Goal: Task Accomplishment & Management: Use online tool/utility

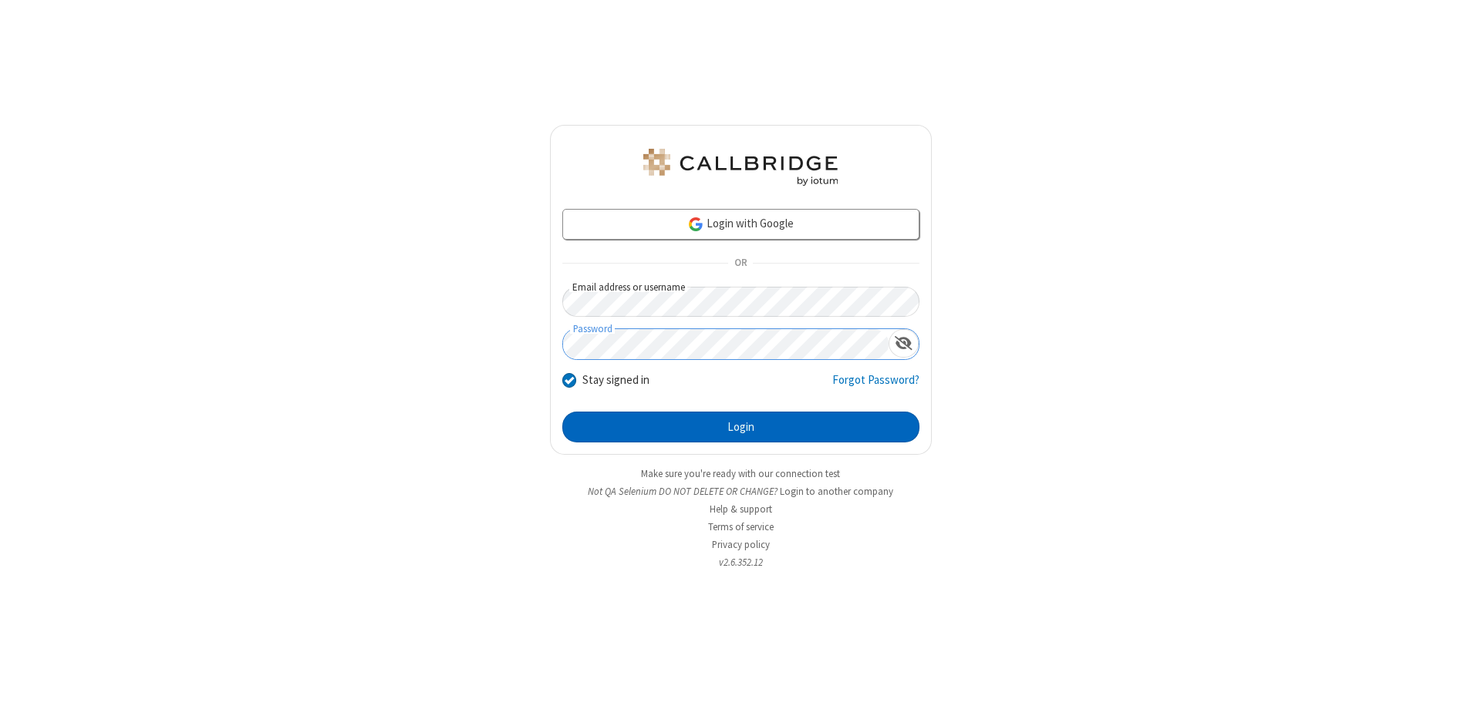
click at [740, 427] on button "Login" at bounding box center [740, 427] width 357 height 31
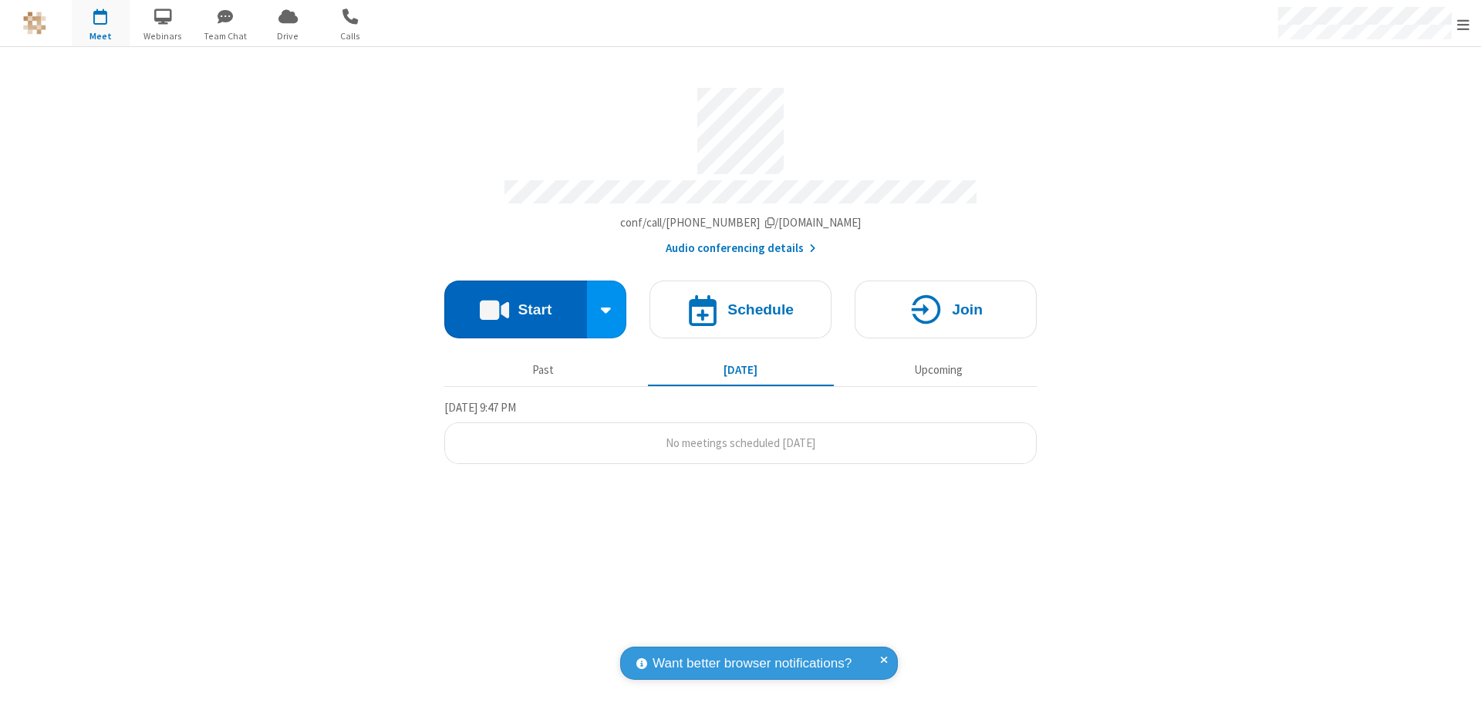
click at [515, 302] on button "Start" at bounding box center [515, 310] width 143 height 58
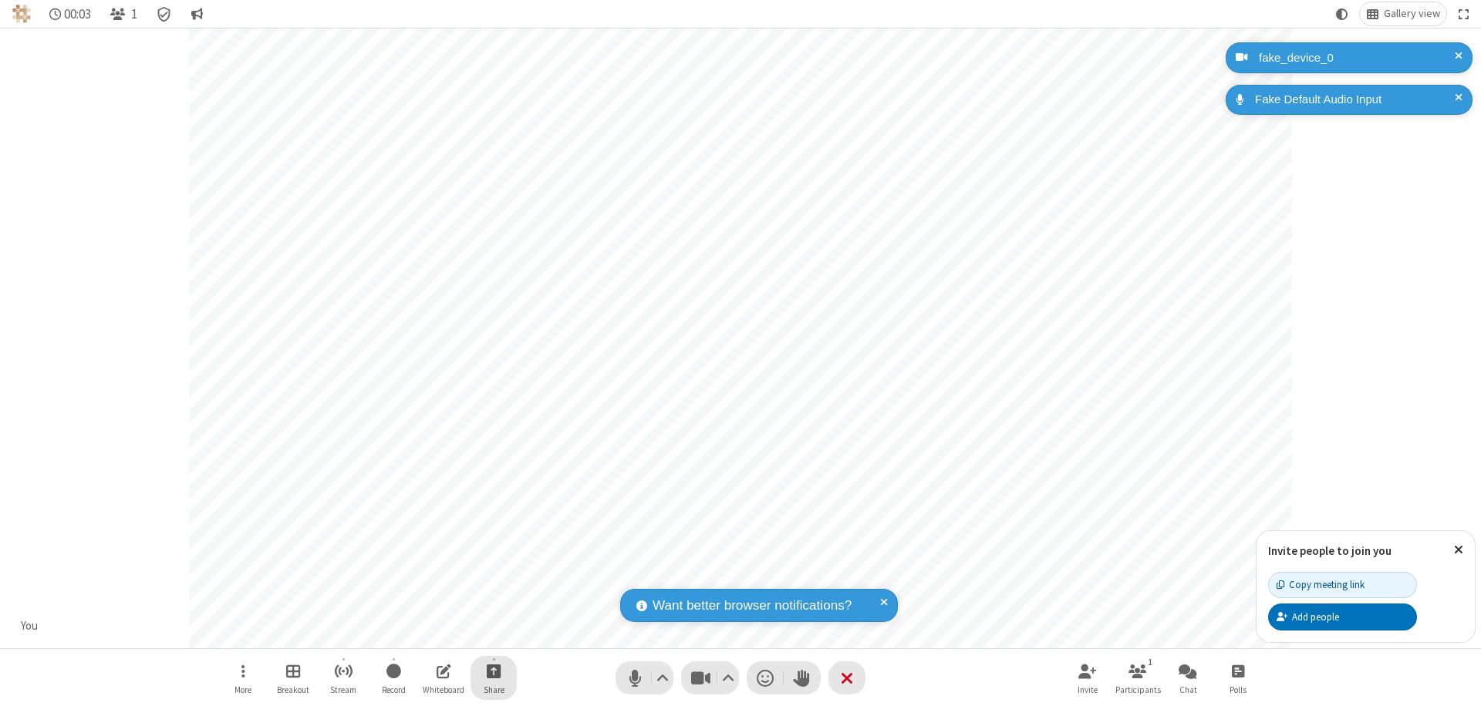
click at [494, 671] on span "Start sharing" at bounding box center [494, 671] width 15 height 19
click at [493, 577] on span "Share additional camera" at bounding box center [503, 580] width 114 height 13
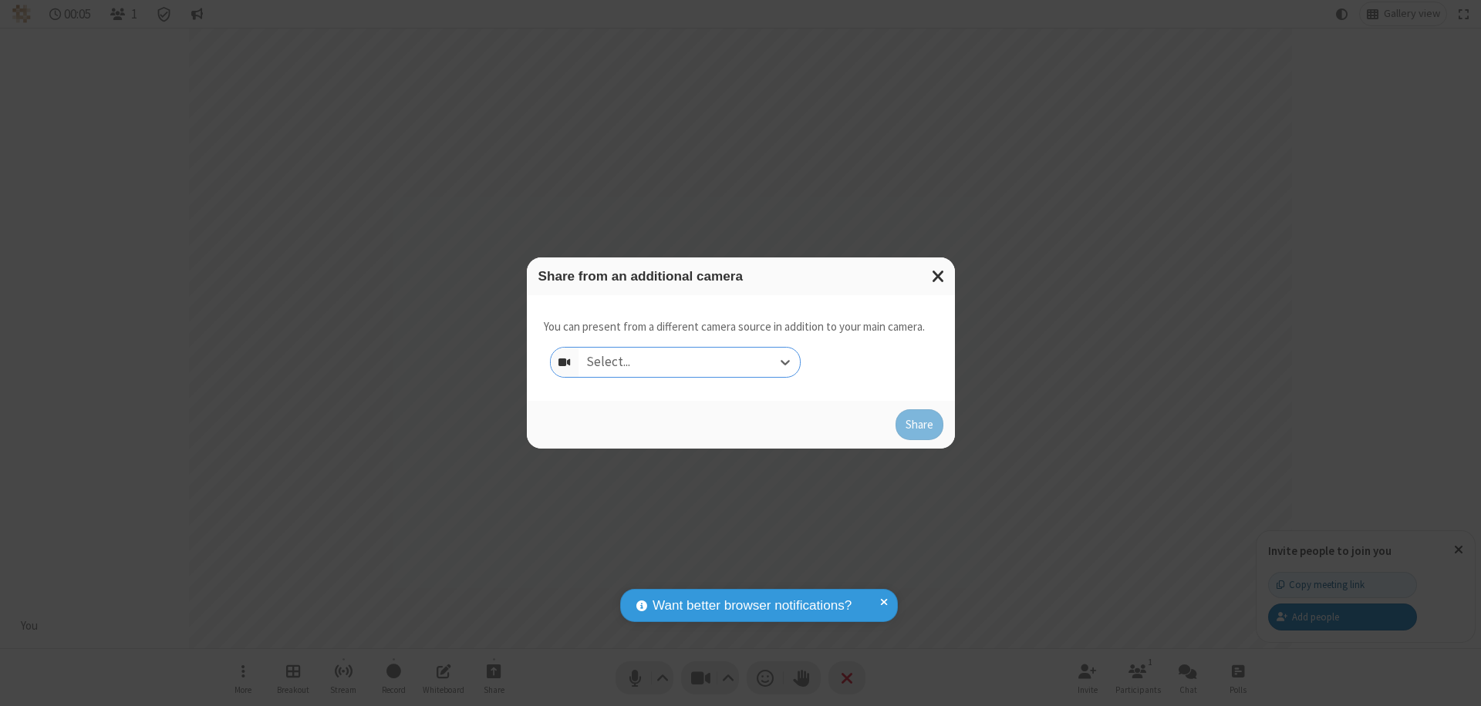
click at [689, 362] on div "Select..." at bounding box center [688, 362] width 221 height 29
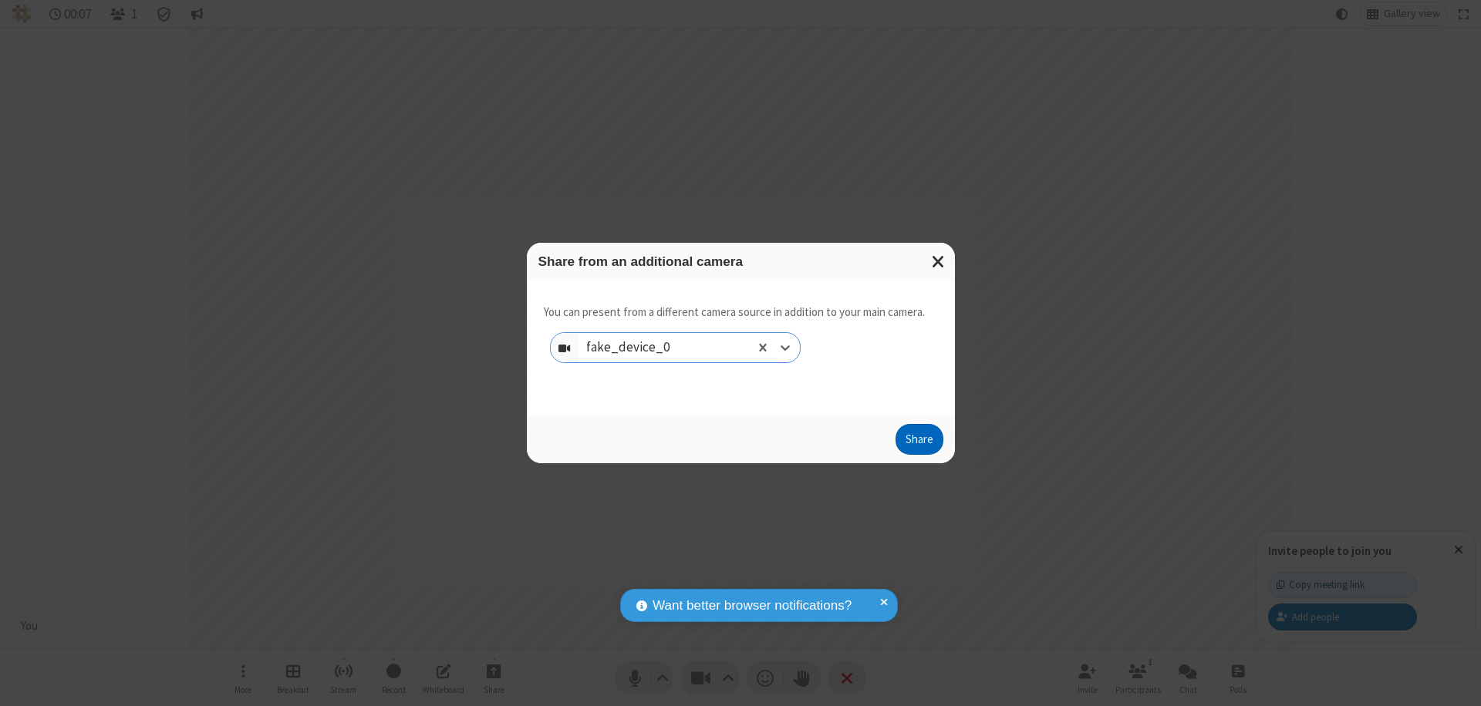
click at [919, 443] on button "Share" at bounding box center [919, 439] width 48 height 31
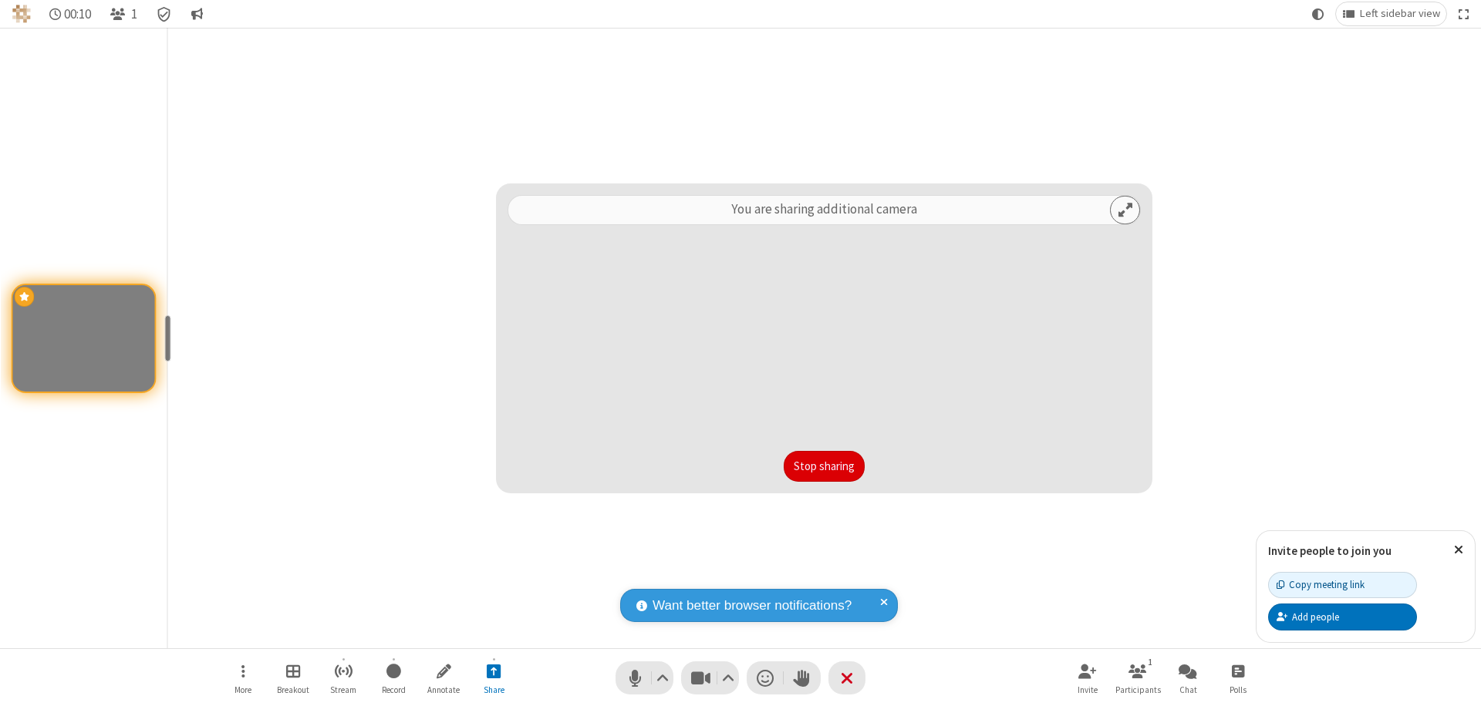
click at [824, 467] on button "Stop sharing" at bounding box center [824, 466] width 81 height 31
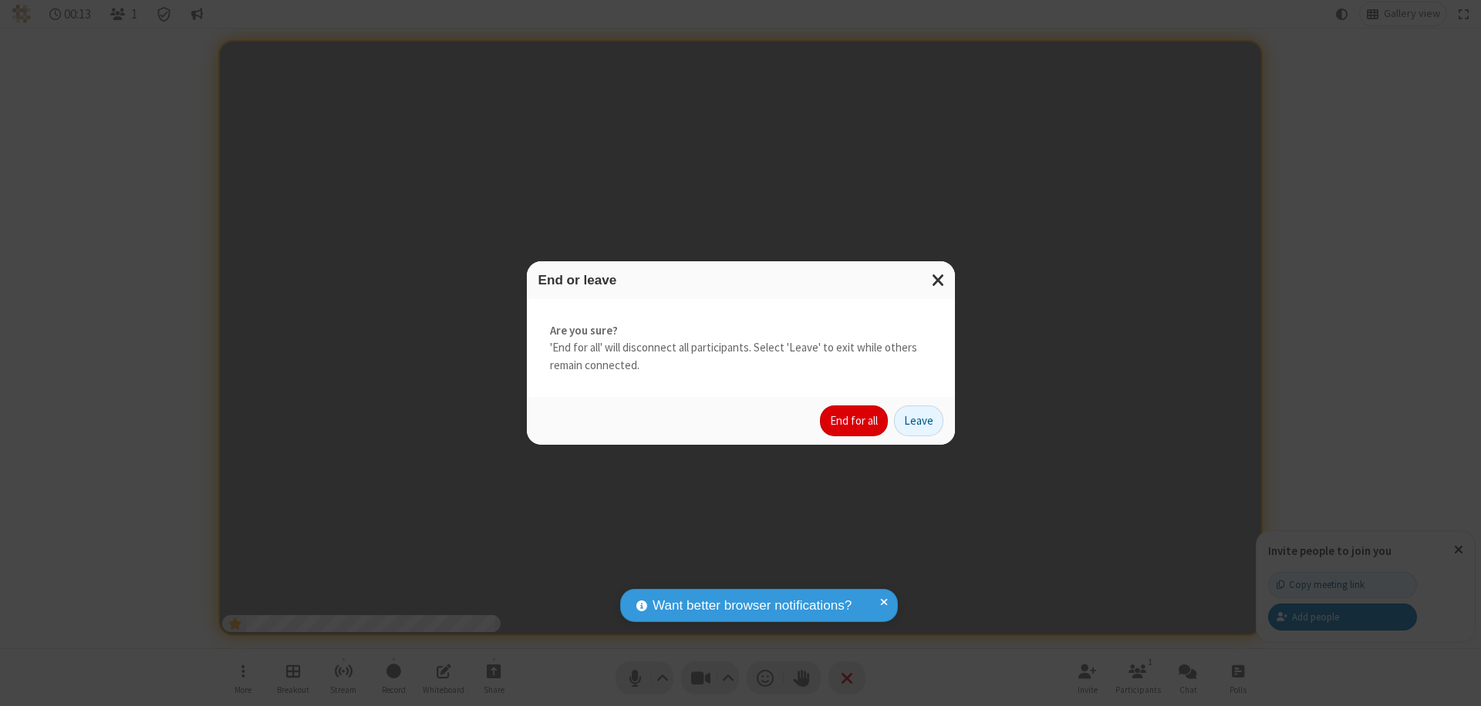
click at [855, 421] on button "End for all" at bounding box center [854, 421] width 68 height 31
